Goal: Transaction & Acquisition: Book appointment/travel/reservation

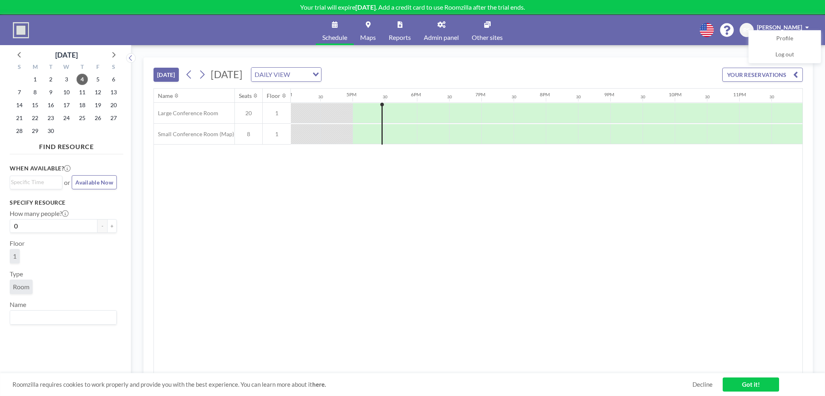
scroll to position [0, 1036]
click at [377, 234] on div "Name Seats Floor 12AM 30 1AM 30 2AM 30 3AM 30 4AM 30 5AM 30 6AM 30 7AM 30 8AM 3…" at bounding box center [478, 231] width 648 height 285
click at [30, 89] on span "8" at bounding box center [34, 92] width 11 height 11
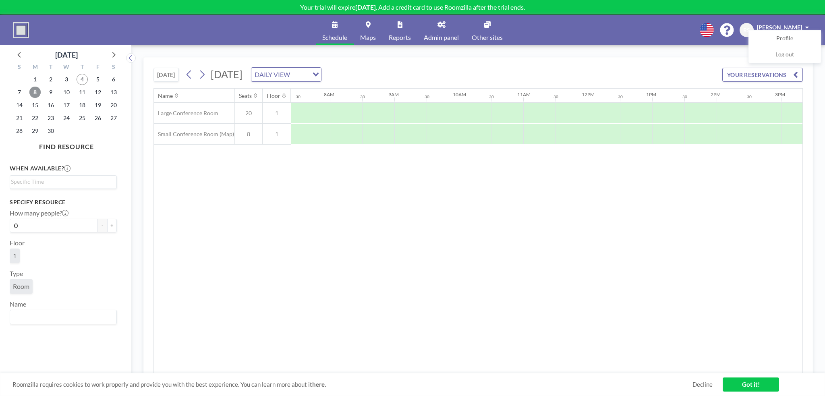
scroll to position [0, 483]
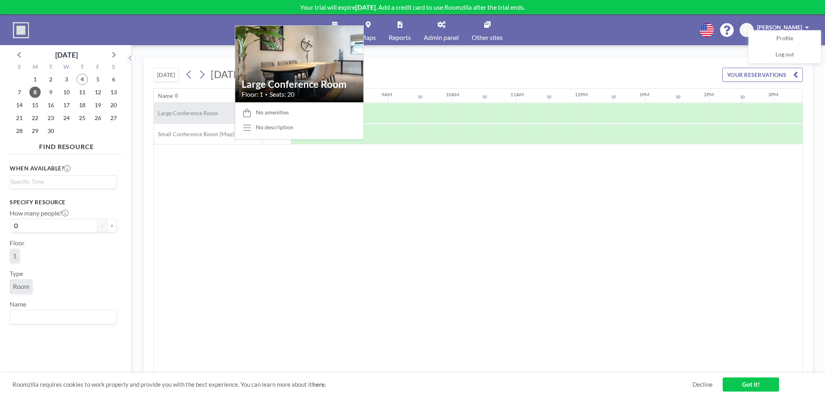
click at [192, 110] on span "Large Conference Room" at bounding box center [186, 113] width 64 height 7
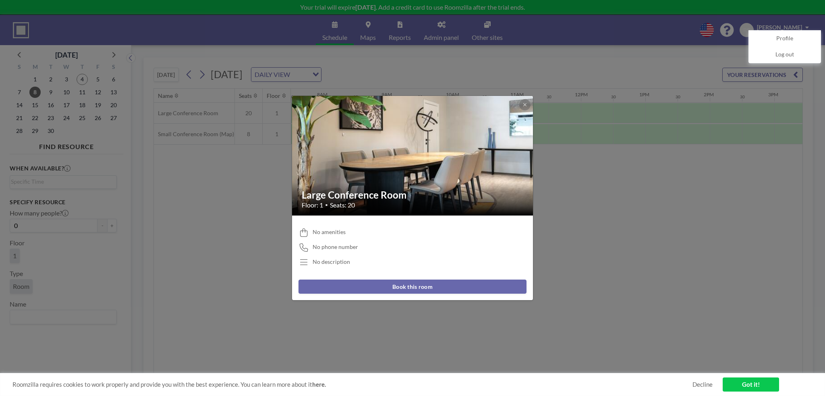
click at [531, 109] on img at bounding box center [413, 155] width 242 height 161
click at [524, 106] on icon at bounding box center [524, 104] width 5 height 5
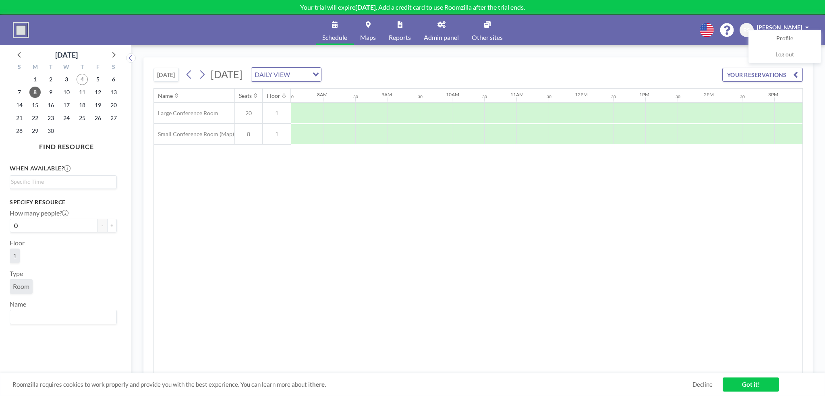
click at [444, 35] on span "Admin panel" at bounding box center [441, 37] width 35 height 6
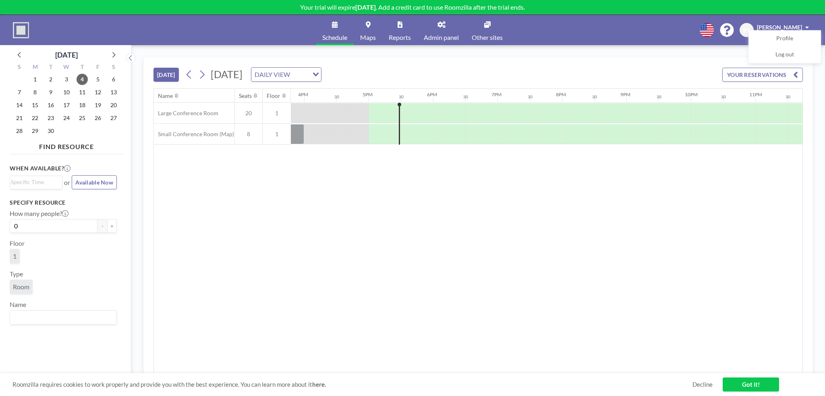
scroll to position [0, 1036]
click at [264, 262] on div "Name Seats Floor 12AM 30 1AM 30 2AM 30 3AM 30 4AM 30 5AM 30 6AM 30 7AM 30 8AM 3…" at bounding box center [478, 231] width 648 height 285
click at [51, 94] on span "9" at bounding box center [50, 92] width 11 height 11
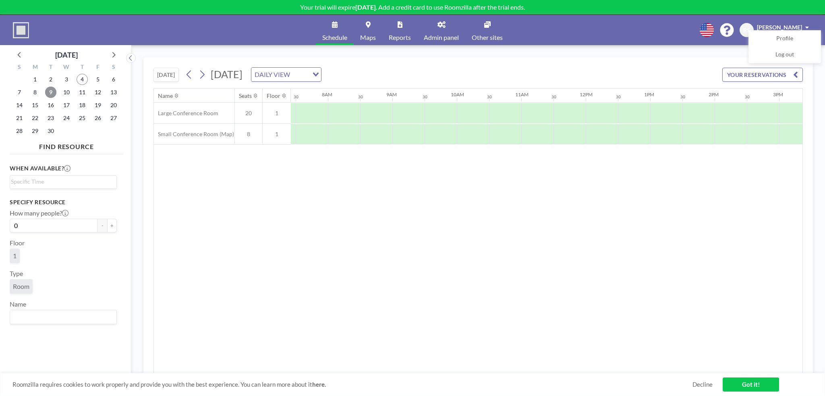
scroll to position [0, 483]
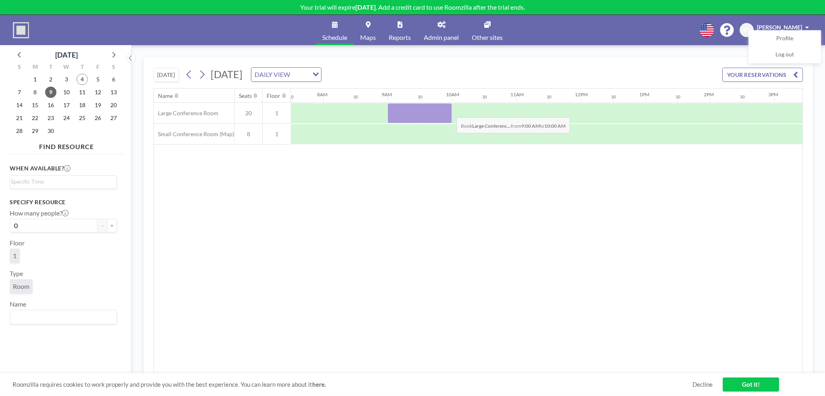
drag, startPoint x: 392, startPoint y: 107, endPoint x: 450, endPoint y: 111, distance: 57.8
click at [450, 111] on div at bounding box center [419, 113] width 64 height 20
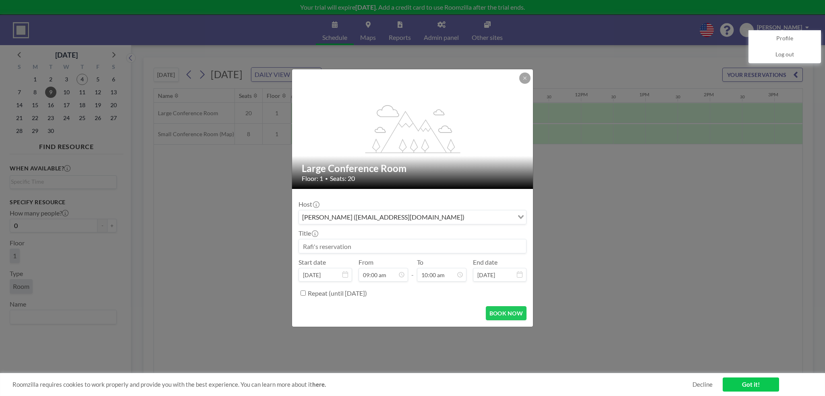
scroll to position [258, 0]
click at [475, 243] on input at bounding box center [412, 246] width 227 height 14
type input "All hands"
click at [511, 313] on button "BOOK NOW" at bounding box center [506, 313] width 41 height 14
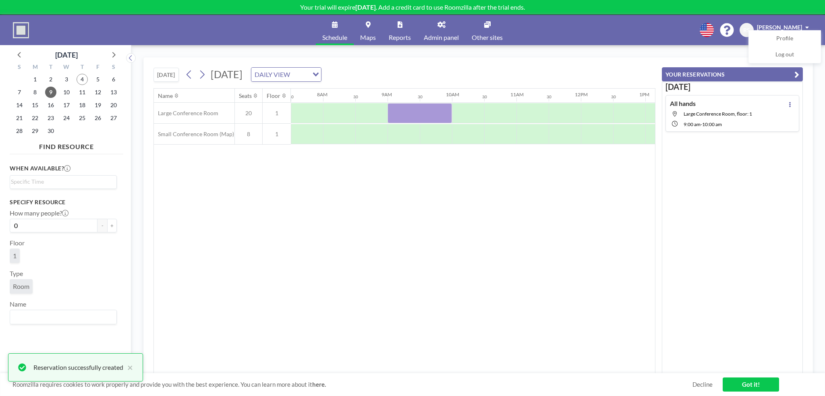
click at [518, 253] on div "Name Seats Floor 12AM 30 1AM 30 2AM 30 3AM 30 4AM 30 5AM 30 6AM 30 7AM 30 8AM 3…" at bounding box center [404, 231] width 501 height 285
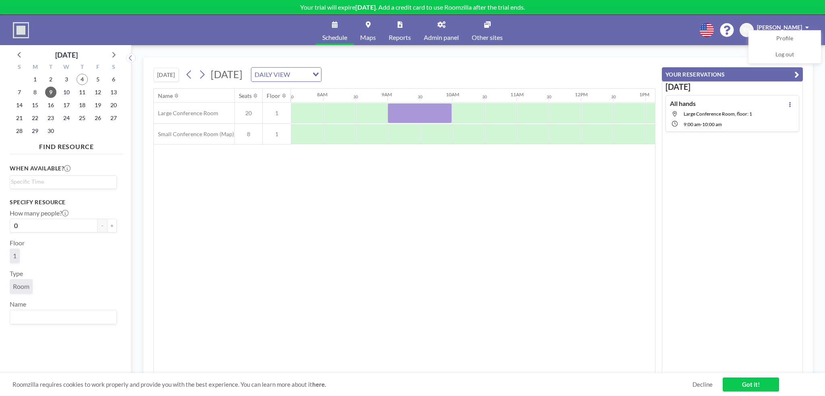
click at [317, 228] on div "Name Seats Floor 12AM 30 1AM 30 2AM 30 3AM 30 4AM 30 5AM 30 6AM 30 7AM 30 8AM 3…" at bounding box center [404, 231] width 501 height 285
drag, startPoint x: 455, startPoint y: 135, endPoint x: 483, endPoint y: 133, distance: 28.6
click at [493, 133] on div at bounding box center [580, 134] width 1547 height 21
drag, startPoint x: 464, startPoint y: 133, endPoint x: 507, endPoint y: 135, distance: 43.5
click at [507, 135] on div at bounding box center [484, 134] width 64 height 20
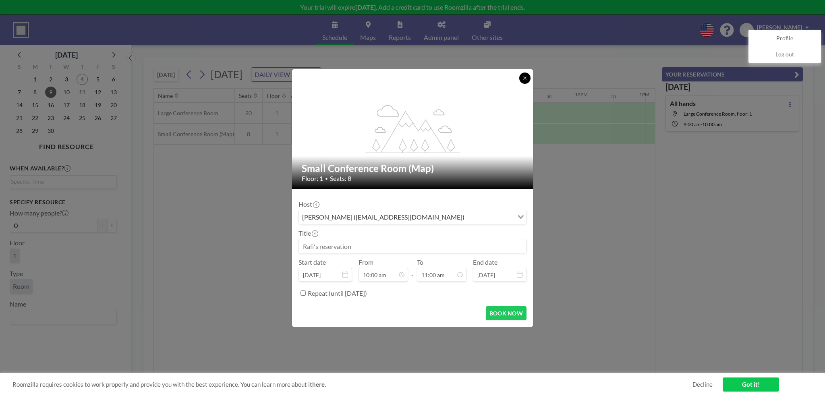
click at [525, 77] on icon at bounding box center [524, 78] width 5 height 5
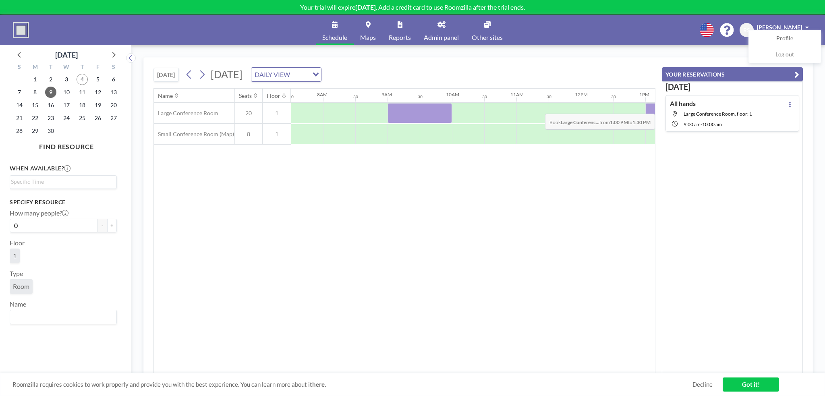
click at [647, 108] on div at bounding box center [661, 113] width 32 height 20
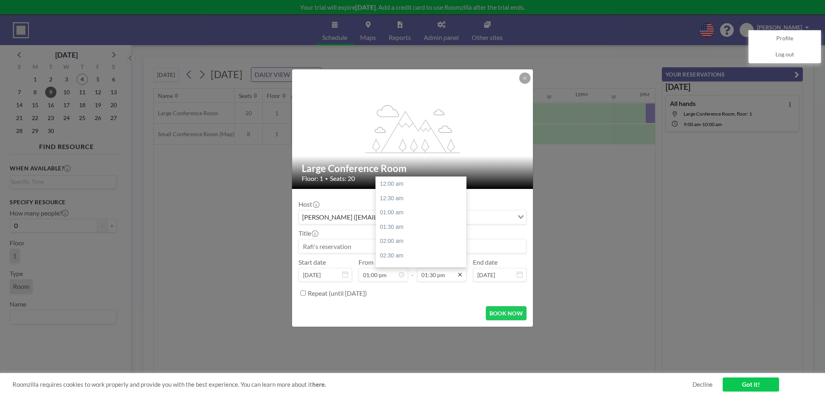
scroll to position [387, 0]
click at [450, 274] on input "01:30 pm" at bounding box center [442, 275] width 50 height 14
click at [415, 199] on div "02:00 pm" at bounding box center [423, 198] width 94 height 14
type input "02:00 pm"
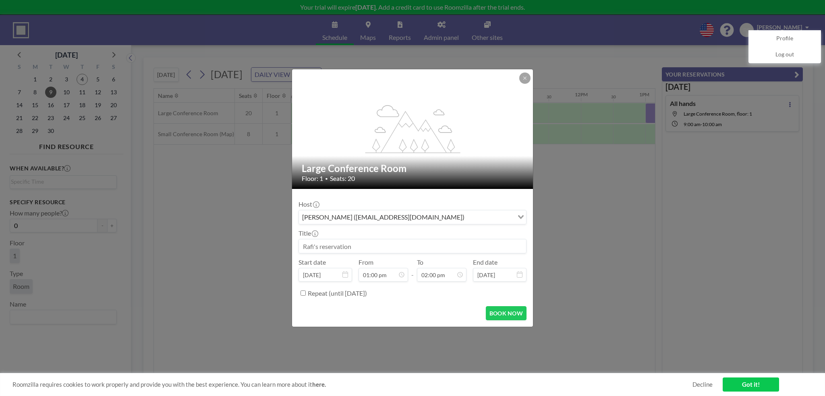
click at [338, 251] on input at bounding box center [412, 246] width 227 height 14
type input "PICS"
click at [499, 314] on button "BOOK NOW" at bounding box center [506, 313] width 41 height 14
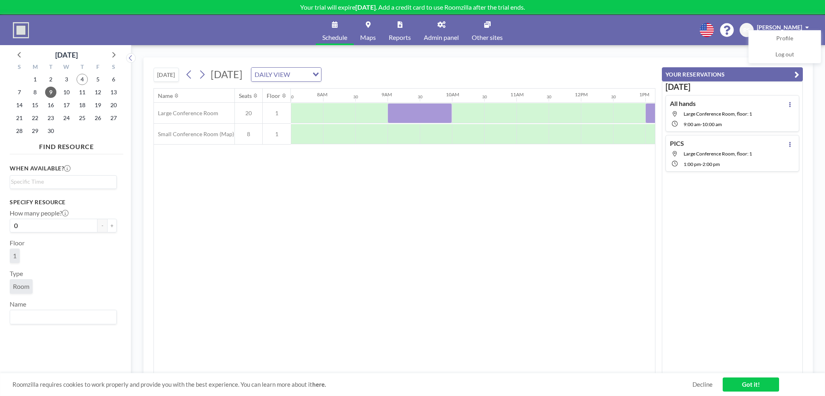
click at [696, 383] on link "Decline" at bounding box center [702, 385] width 20 height 8
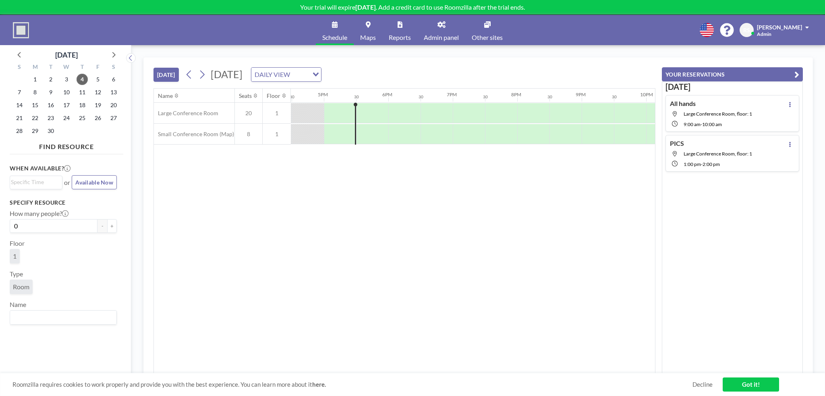
scroll to position [0, 1063]
click at [792, 74] on button "YOUR RESERVATIONS" at bounding box center [732, 74] width 141 height 14
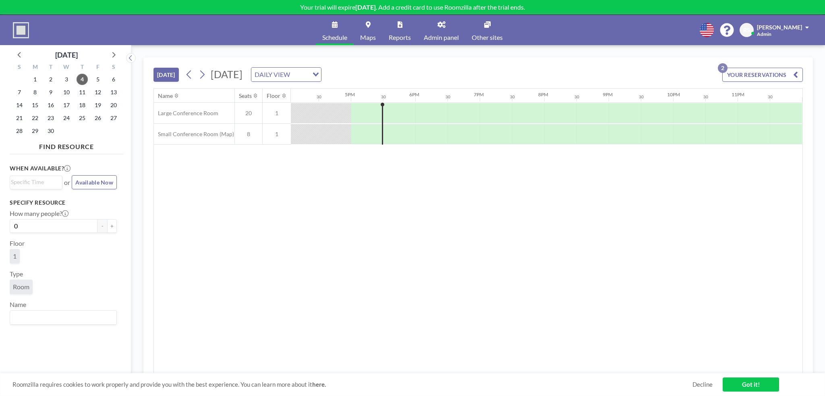
scroll to position [0, 1036]
click at [48, 93] on span "9" at bounding box center [50, 92] width 11 height 11
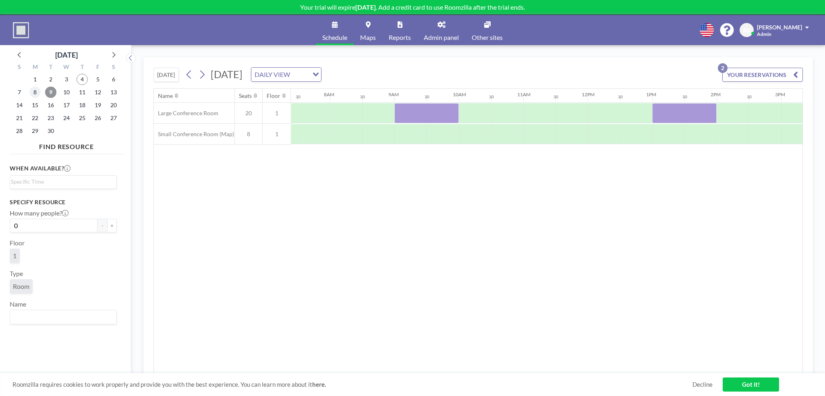
scroll to position [0, 483]
click at [31, 89] on span "8" at bounding box center [34, 92] width 11 height 11
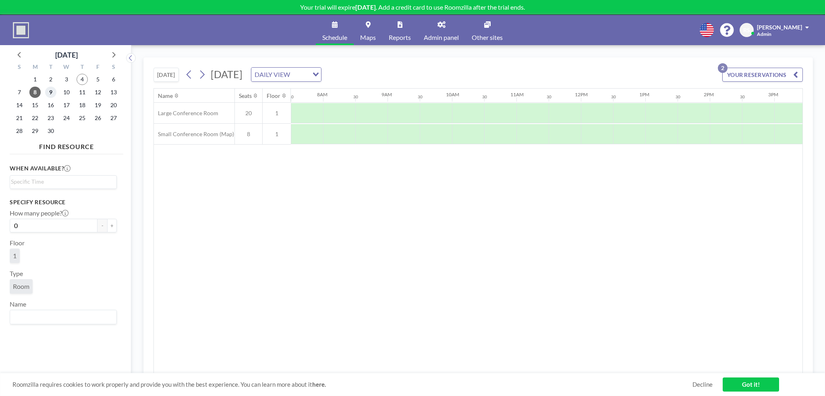
click at [50, 92] on span "9" at bounding box center [50, 92] width 11 height 11
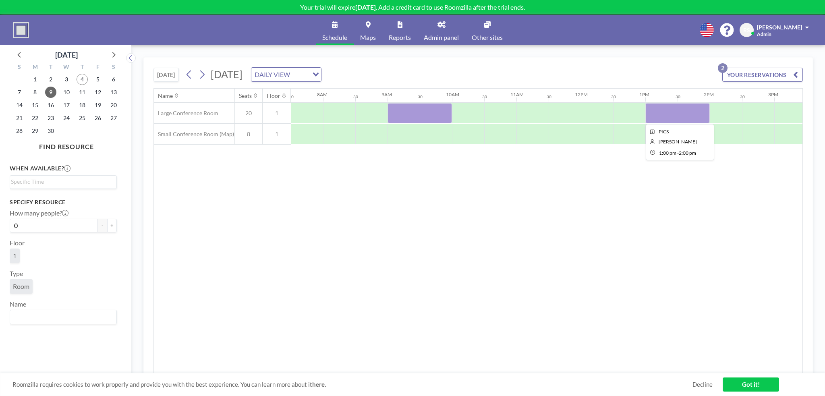
click at [667, 106] on div at bounding box center [677, 113] width 64 height 20
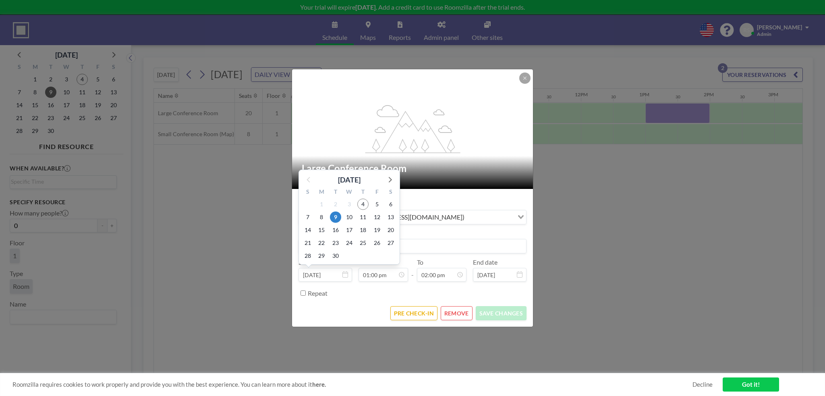
scroll to position [373, 0]
click at [329, 274] on input "Sep 9, 2025" at bounding box center [325, 275] width 54 height 14
click at [323, 216] on span "8" at bounding box center [321, 216] width 11 height 11
type input "Sep 8, 2025"
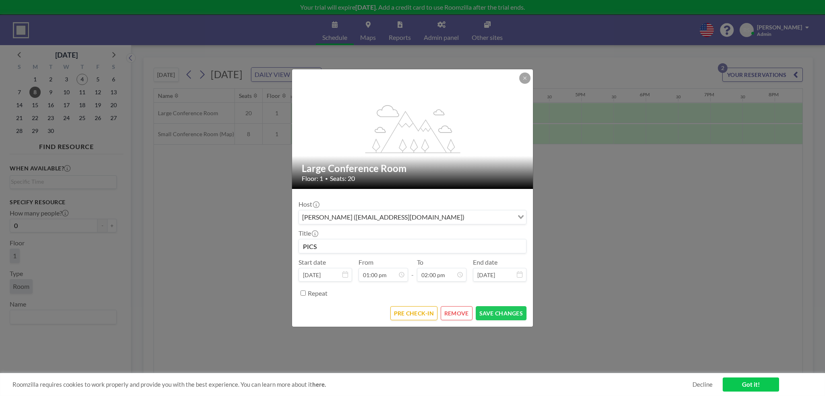
scroll to position [0, 805]
click at [502, 310] on button "SAVE CHANGES" at bounding box center [501, 313] width 51 height 14
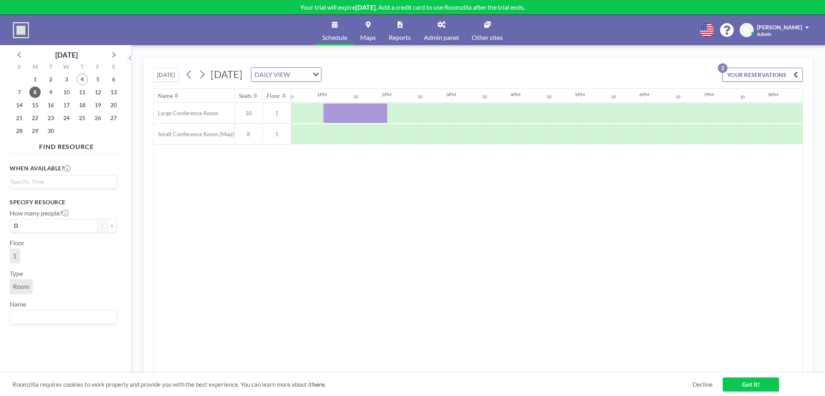
click at [259, 253] on div "Name Seats Floor 12AM 30 1AM 30 2AM 30 3AM 30 4AM 30 5AM 30 6AM 30 7AM 30 8AM 3…" at bounding box center [478, 231] width 648 height 285
click at [62, 89] on span "10" at bounding box center [66, 92] width 11 height 11
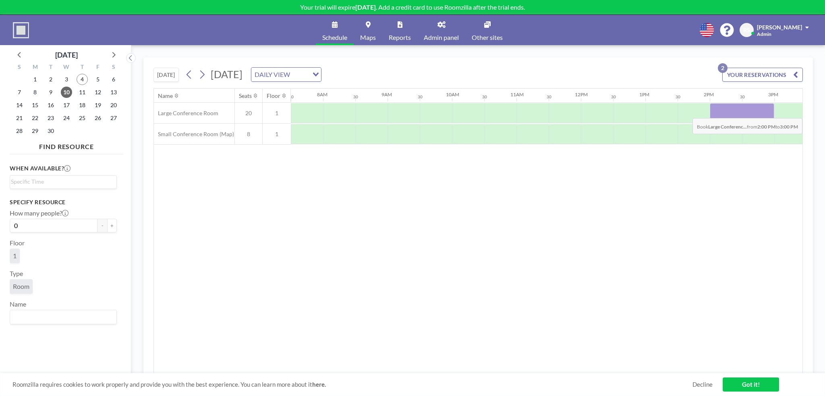
drag, startPoint x: 712, startPoint y: 115, endPoint x: 752, endPoint y: 112, distance: 40.0
click at [752, 112] on div at bounding box center [742, 113] width 64 height 20
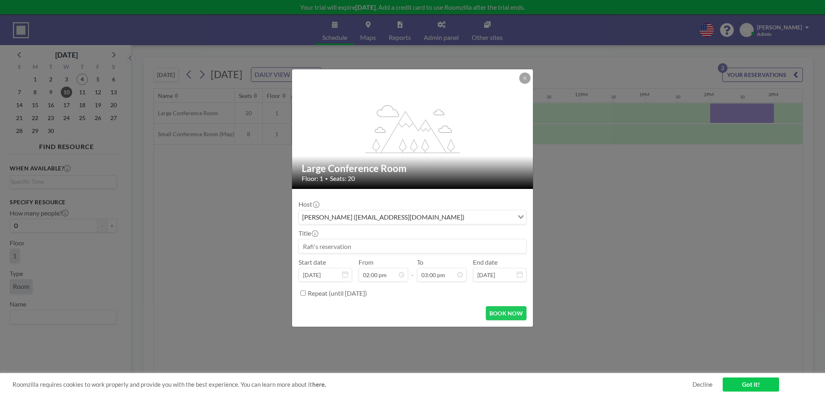
click at [324, 248] on input at bounding box center [412, 246] width 227 height 14
type input "[PERSON_NAME] demo"
click at [513, 310] on button "BOOK NOW" at bounding box center [506, 313] width 41 height 14
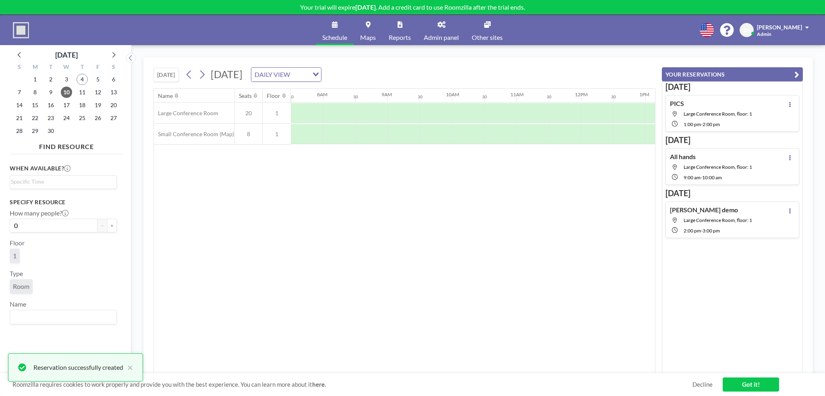
scroll to position [0, 523]
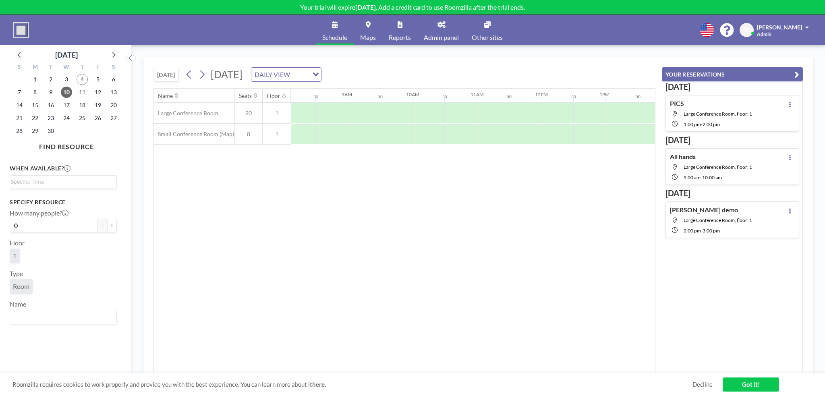
click at [731, 225] on div "Edra demo Large Conference Room, floor: 1 2:00 PM - 3:00 PM" at bounding box center [711, 220] width 82 height 28
click at [357, 112] on div at bounding box center [355, 113] width 64 height 20
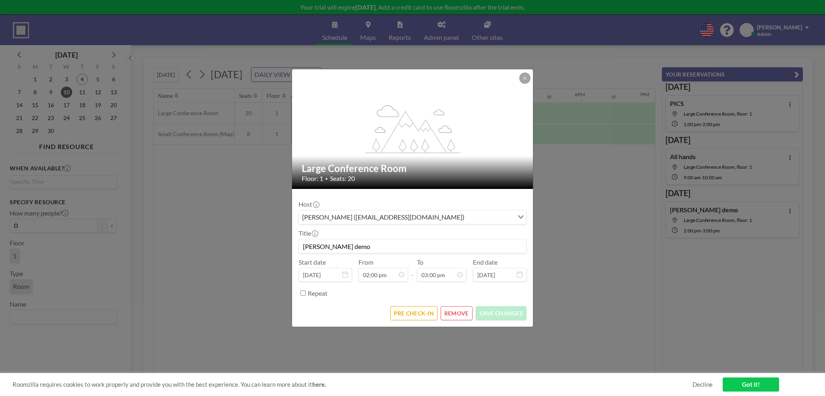
scroll to position [402, 0]
click at [438, 283] on div "Host Rafi Schmideg (rsc@imtc.com) Loading... Title Edra demo Start date Sep 10,…" at bounding box center [412, 247] width 228 height 104
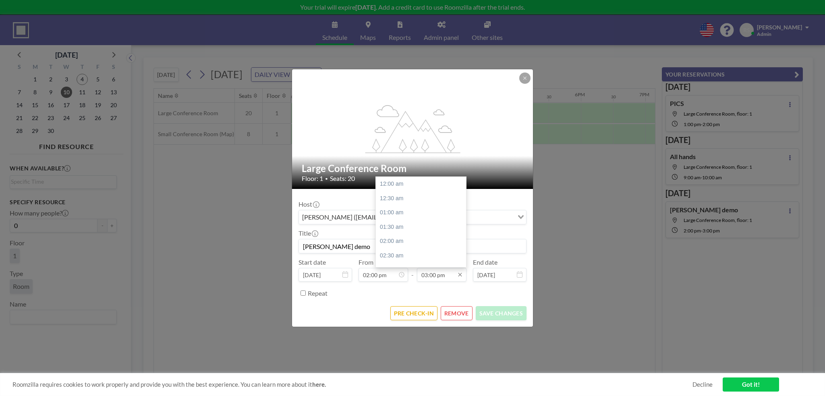
click at [439, 276] on input "03:00 pm" at bounding box center [442, 275] width 50 height 14
click at [458, 277] on icon at bounding box center [460, 274] width 6 height 6
click at [437, 274] on input "03:00 pm" at bounding box center [442, 275] width 50 height 14
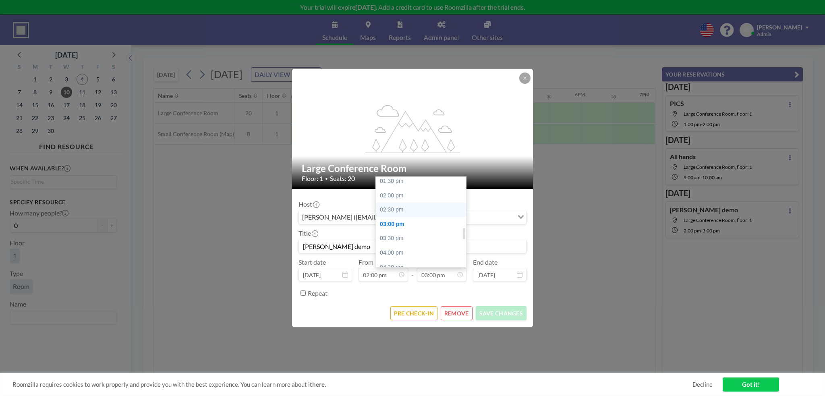
click at [406, 212] on div "02:30 pm" at bounding box center [423, 210] width 94 height 14
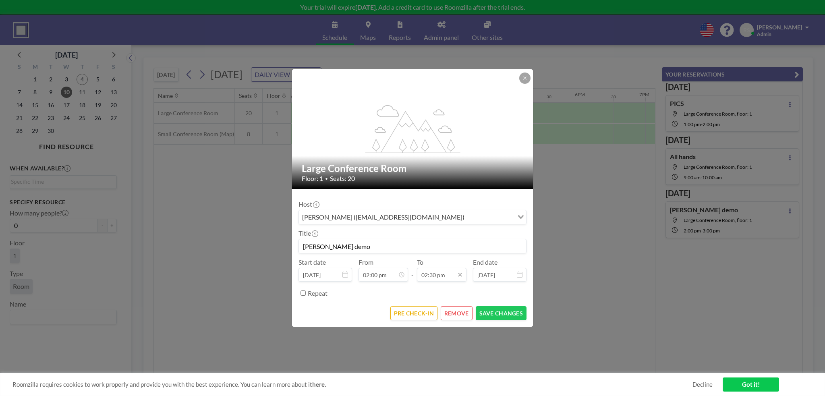
scroll to position [416, 0]
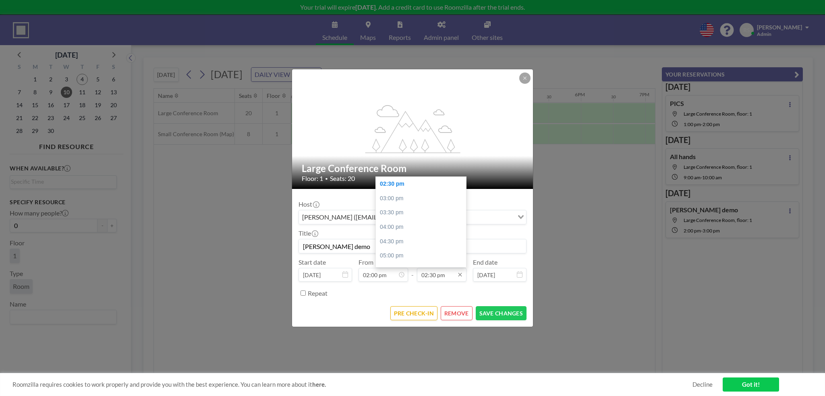
click at [436, 275] on input "02:30 pm" at bounding box center [442, 275] width 50 height 14
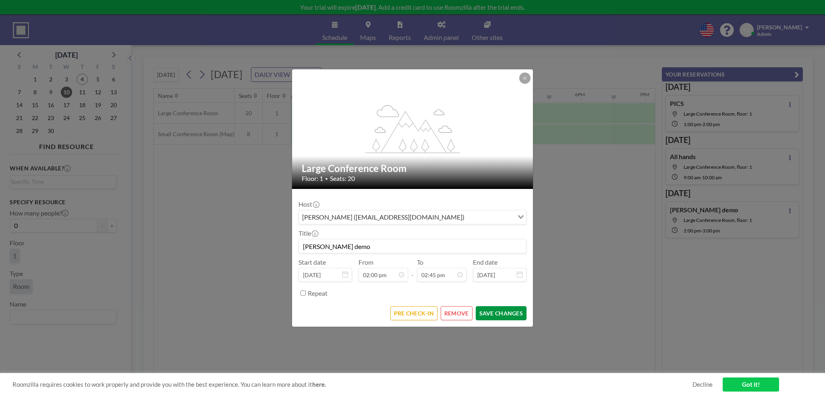
type input "02:45 pm"
click at [508, 310] on button "SAVE CHANGES" at bounding box center [501, 313] width 51 height 14
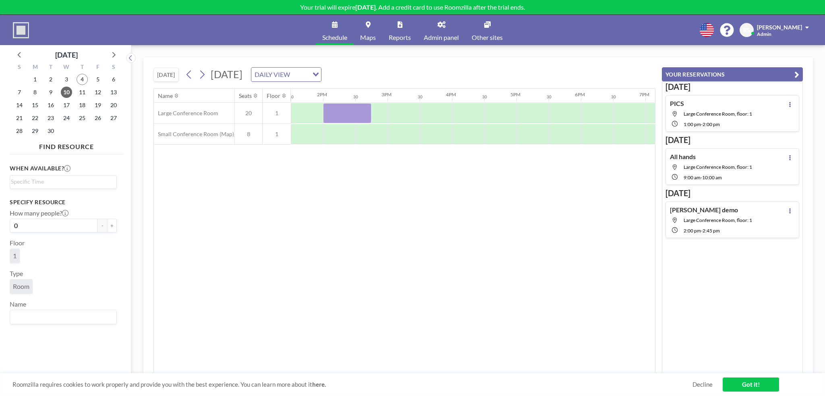
click at [298, 244] on div "Name Seats Floor 12AM 30 1AM 30 2AM 30 3AM 30 4AM 30 5AM 30 6AM 30 7AM 30 8AM 3…" at bounding box center [404, 231] width 501 height 285
click at [81, 93] on span "11" at bounding box center [82, 92] width 11 height 11
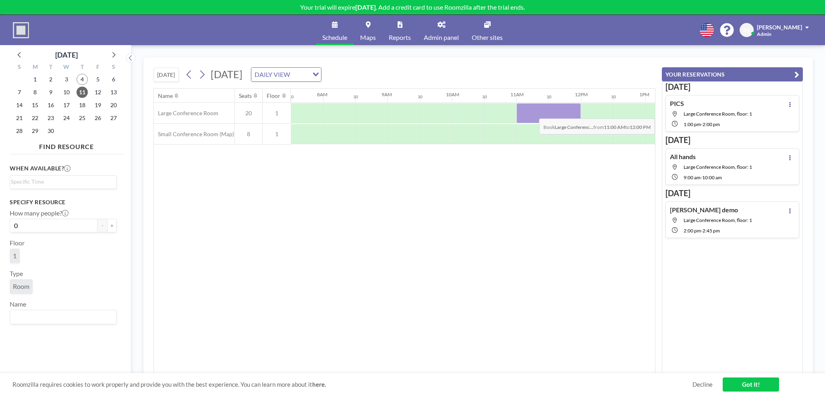
drag, startPoint x: 517, startPoint y: 110, endPoint x: 578, endPoint y: 112, distance: 60.9
click at [578, 112] on div at bounding box center [548, 113] width 64 height 20
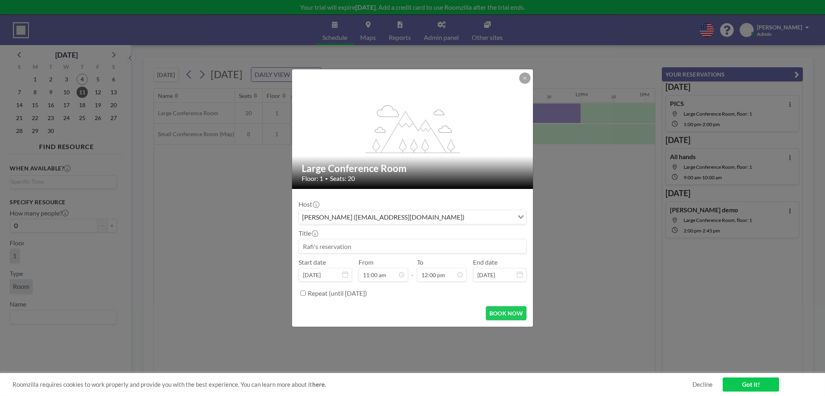
click at [324, 243] on input at bounding box center [412, 246] width 227 height 14
type input "p"
type input "PICS- Live Clients"
click at [509, 311] on button "BOOK NOW" at bounding box center [506, 313] width 41 height 14
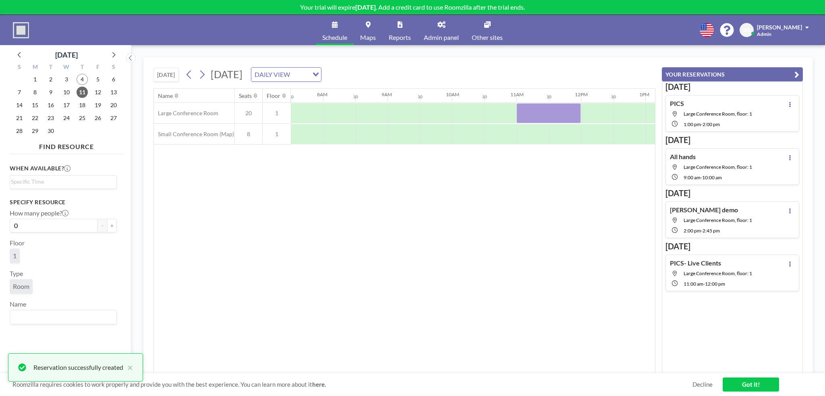
click at [490, 277] on div "Name Seats Floor 12AM 30 1AM 30 2AM 30 3AM 30 4AM 30 5AM 30 6AM 30 7AM 30 8AM 3…" at bounding box center [404, 231] width 501 height 285
click at [321, 77] on div "DAILY VIEW Loading..." at bounding box center [286, 75] width 70 height 14
click at [403, 102] on li "WEEKLY VIEW" at bounding box center [390, 101] width 69 height 12
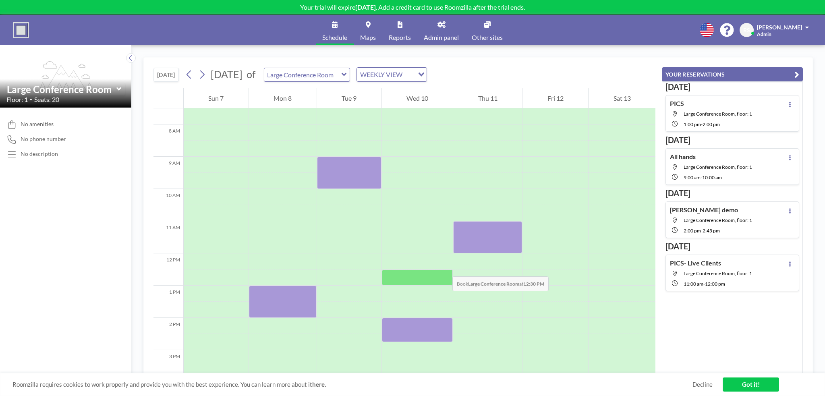
scroll to position [282, 0]
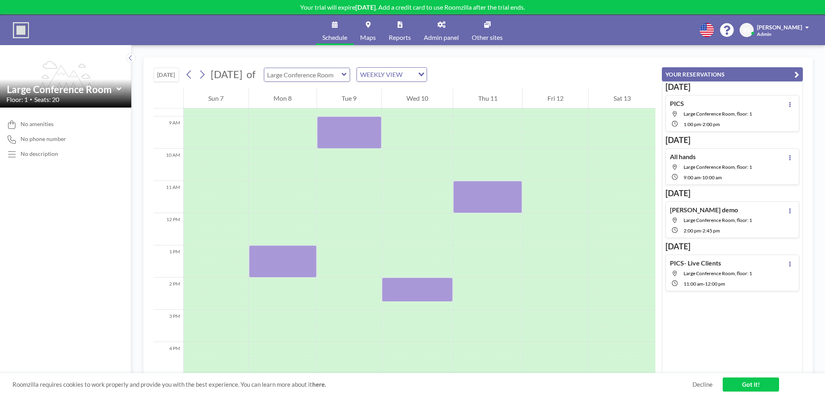
click at [342, 73] on input "text" at bounding box center [302, 74] width 77 height 13
type input "Large Conference Room"
click at [414, 78] on div "WEEKLY VIEW" at bounding box center [385, 74] width 57 height 12
click at [432, 88] on li "DAILY VIEW" at bounding box center [433, 89] width 69 height 12
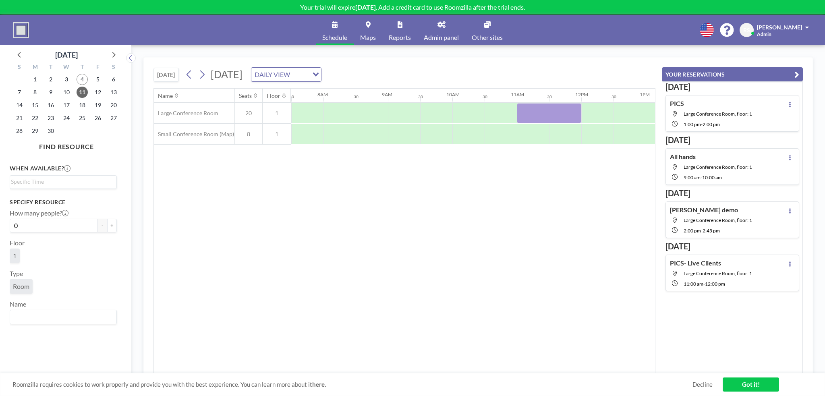
scroll to position [0, 483]
click at [347, 286] on div "Name Seats Floor 12AM 30 1AM 30 2AM 30 3AM 30 4AM 30 5AM 30 6AM 30 7AM 30 8AM 3…" at bounding box center [404, 231] width 501 height 285
click at [37, 91] on span "8" at bounding box center [34, 92] width 11 height 11
click at [539, 224] on div "Name Seats Floor 12AM 30 1AM 30 2AM 30 3AM 30 4AM 30 5AM 30 6AM 30 7AM 30 8AM 3…" at bounding box center [404, 231] width 501 height 285
click at [436, 39] on span "Admin panel" at bounding box center [441, 37] width 35 height 6
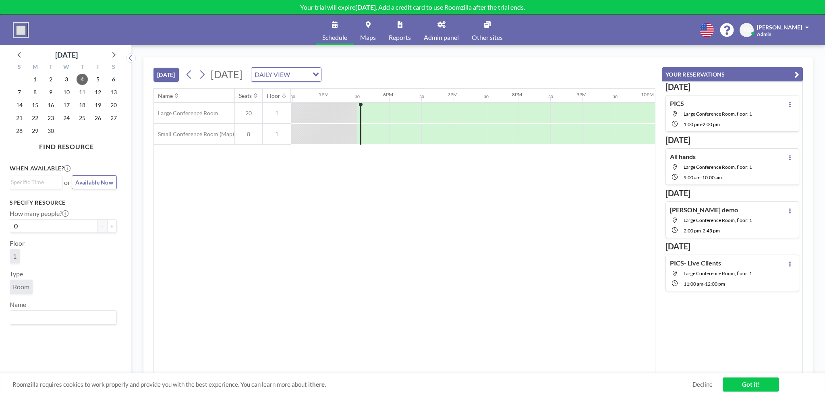
scroll to position [0, 1095]
click at [468, 287] on div "Name Seats Floor 12AM 30 1AM 30 2AM 30 3AM 30 4AM 30 5AM 30 6AM 30 7AM 30 8AM 3…" at bounding box center [404, 231] width 501 height 285
click at [268, 240] on div "Name Seats Floor 12AM 30 1AM 30 2AM 30 3AM 30 4AM 30 5AM 30 6AM 30 7AM 30 8AM 3…" at bounding box center [404, 231] width 501 height 285
click at [325, 268] on div "Name Seats Floor 12AM 30 1AM 30 2AM 30 3AM 30 4AM 30 5AM 30 6AM 30 7AM 30 8AM 3…" at bounding box center [404, 231] width 501 height 285
click at [454, 303] on div "Name Seats Floor 12AM 30 1AM 30 2AM 30 3AM 30 4AM 30 5AM 30 6AM 30 7AM 30 8AM 3…" at bounding box center [404, 231] width 501 height 285
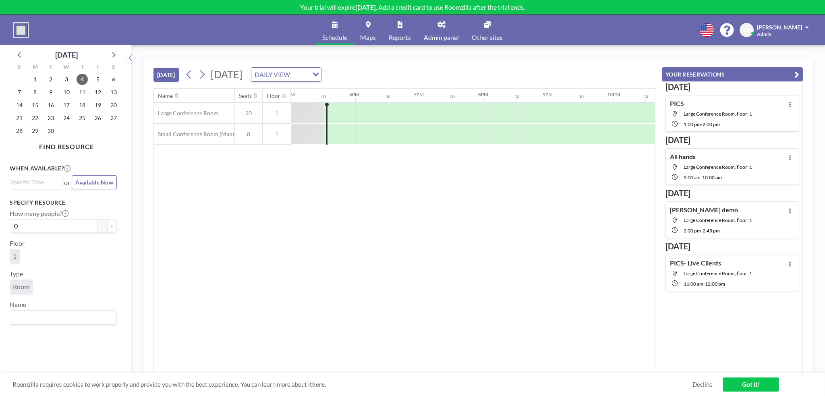
click at [444, 28] on link "Admin panel" at bounding box center [441, 30] width 48 height 30
click at [29, 90] on span "8" at bounding box center [34, 92] width 11 height 11
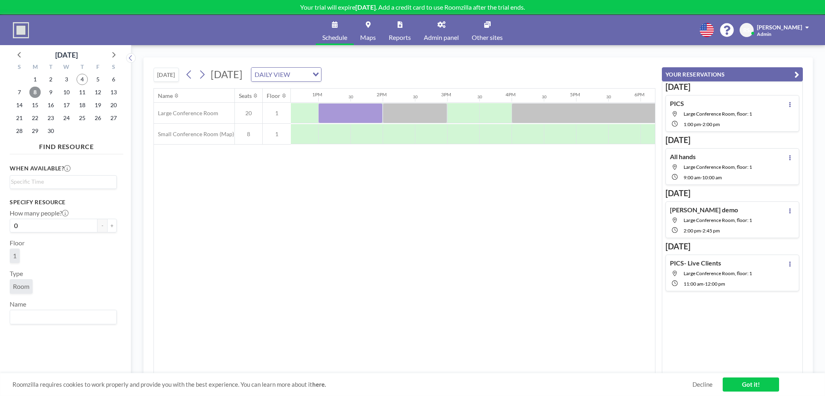
scroll to position [0, 725]
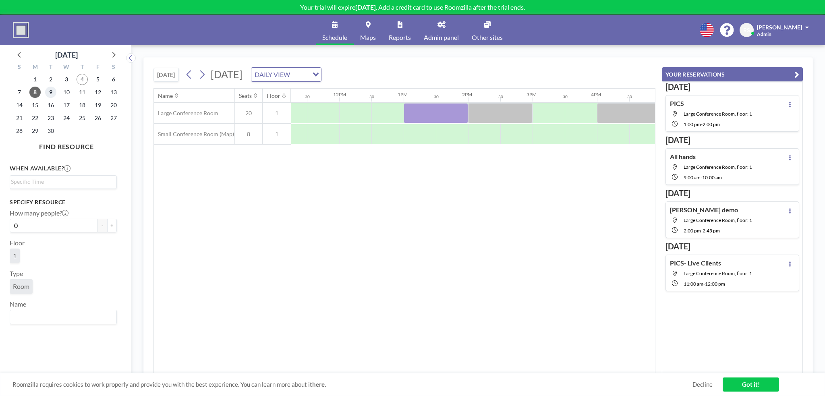
click at [49, 89] on span "9" at bounding box center [50, 92] width 11 height 11
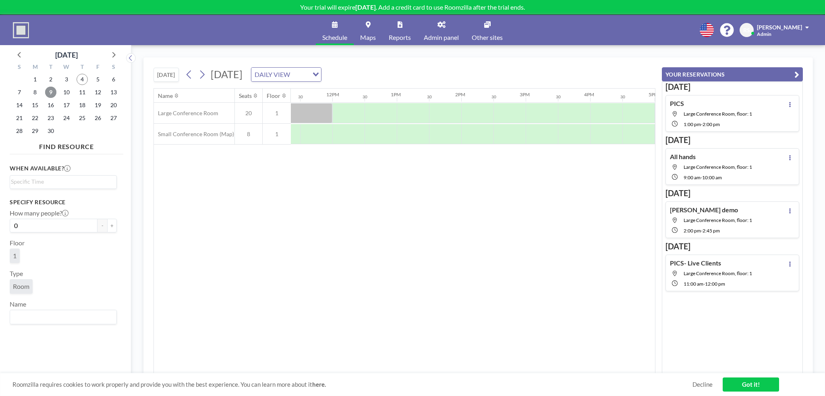
scroll to position [0, 515]
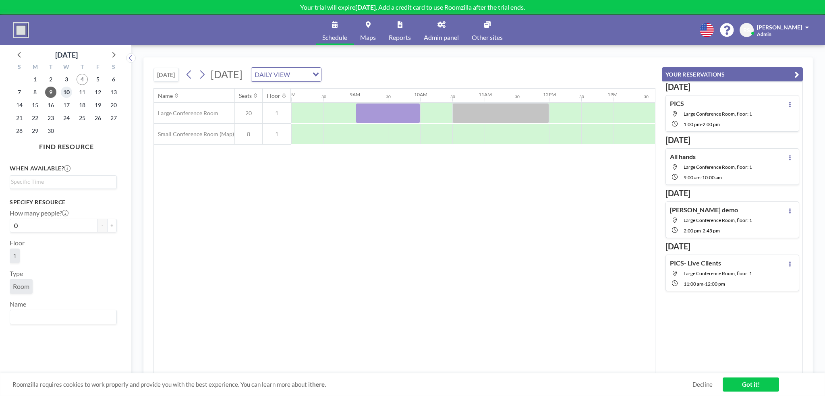
click at [65, 91] on span "10" at bounding box center [66, 92] width 11 height 11
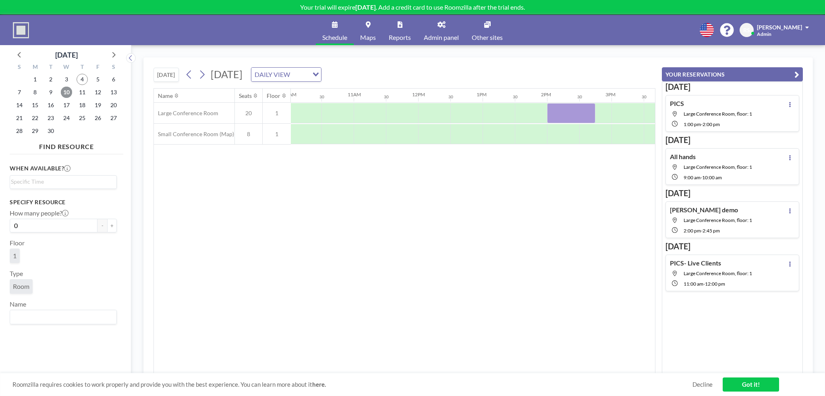
scroll to position [0, 605]
click at [30, 90] on span "8" at bounding box center [34, 92] width 11 height 11
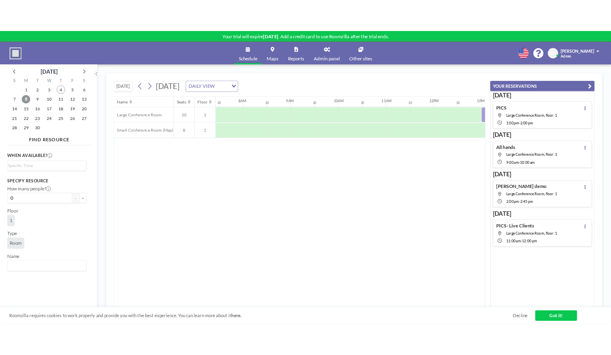
scroll to position [0, 483]
